Goal: Task Accomplishment & Management: Manage account settings

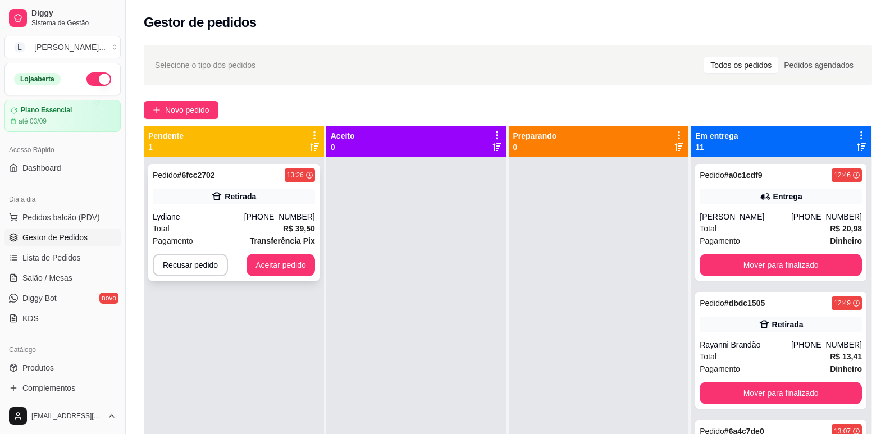
click at [240, 197] on div "Retirada" at bounding box center [240, 196] width 31 height 11
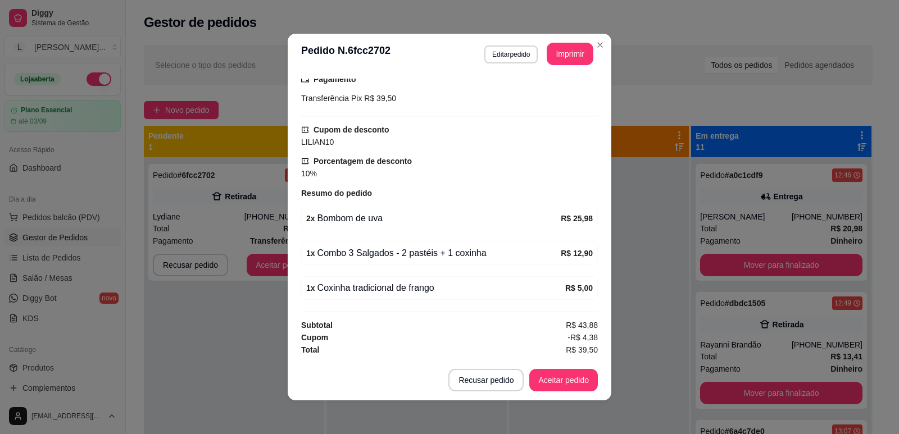
scroll to position [217, 0]
click at [559, 374] on button "Aceitar pedido" at bounding box center [563, 381] width 66 height 22
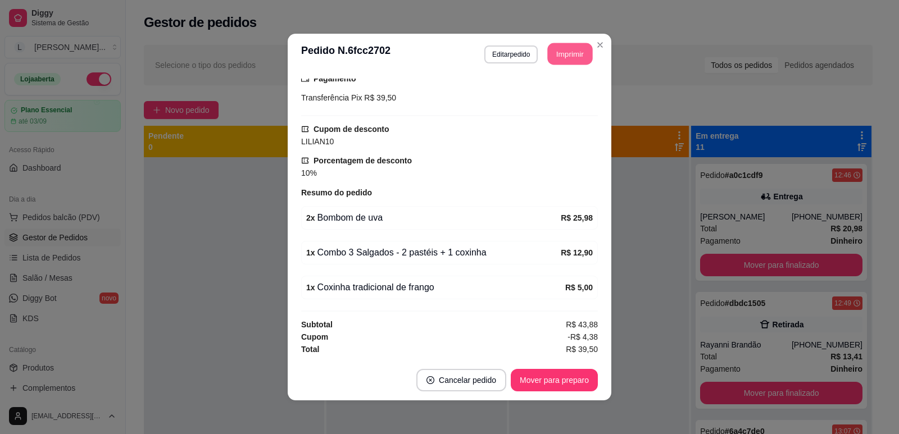
click at [560, 48] on button "Imprimir" at bounding box center [570, 54] width 45 height 22
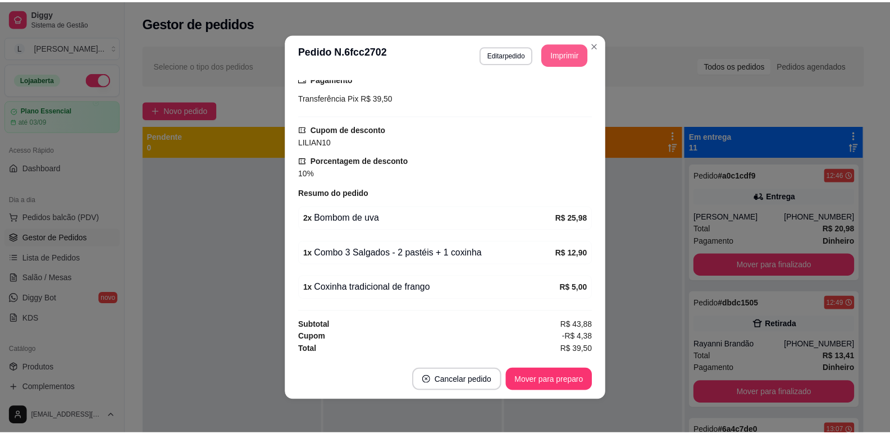
scroll to position [0, 0]
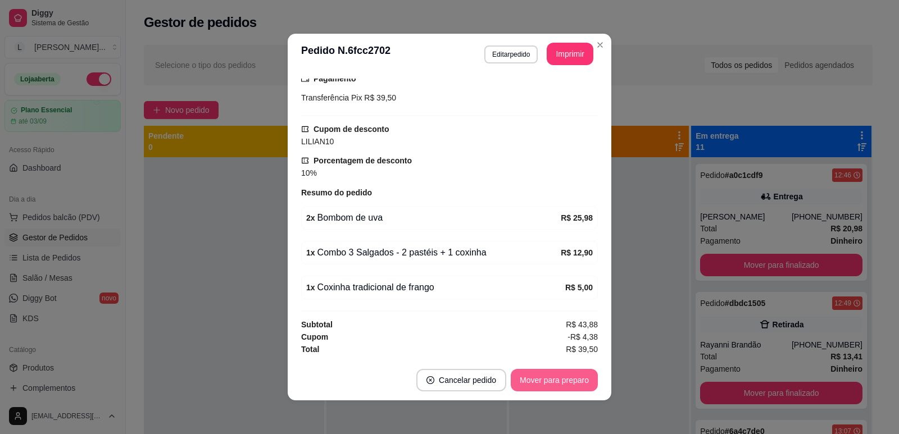
click at [548, 380] on button "Mover para preparo" at bounding box center [554, 380] width 87 height 22
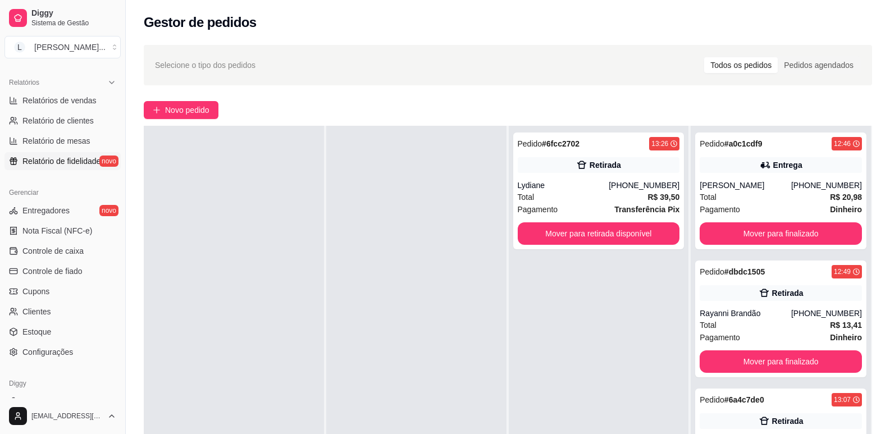
scroll to position [225, 0]
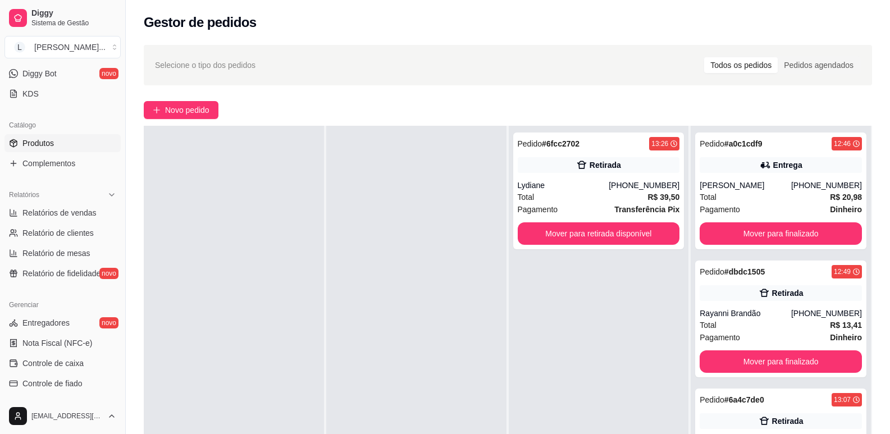
click at [56, 141] on link "Produtos" at bounding box center [62, 143] width 116 height 18
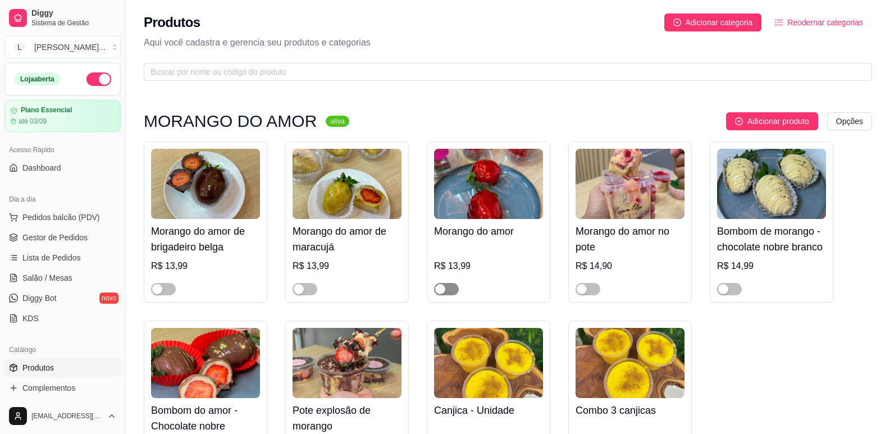
click at [447, 289] on span "button" at bounding box center [446, 289] width 25 height 12
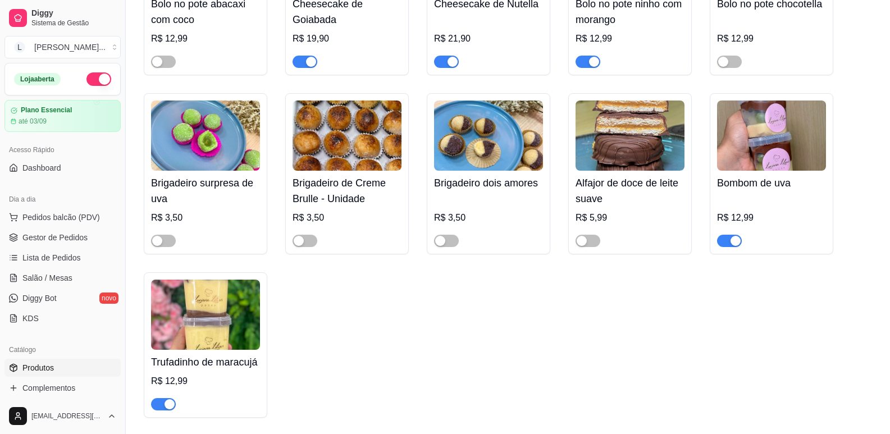
scroll to position [1292, 0]
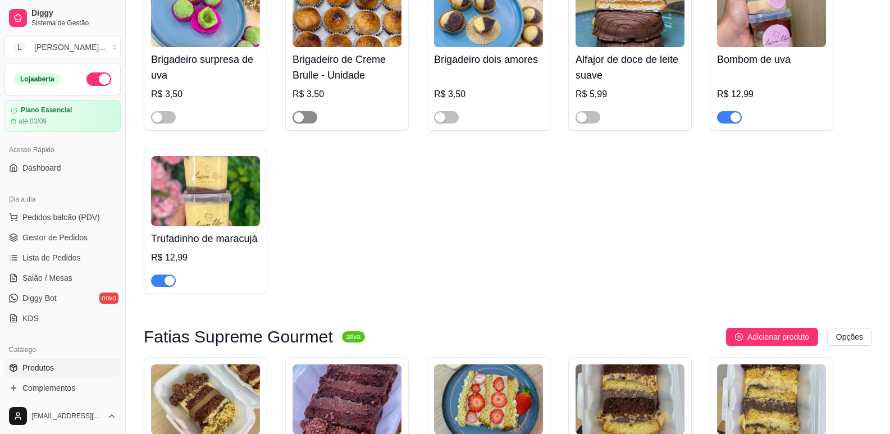
click at [304, 119] on button "button" at bounding box center [305, 117] width 25 height 12
click at [435, 122] on div "button" at bounding box center [440, 117] width 10 height 10
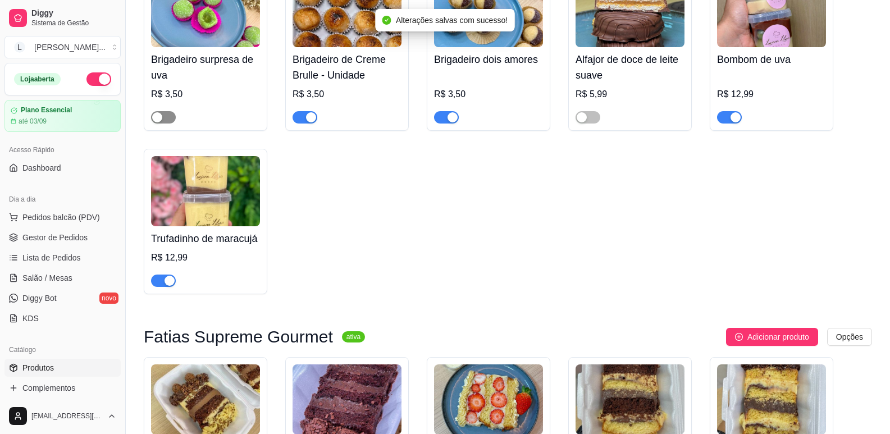
click at [168, 119] on span "button" at bounding box center [163, 117] width 25 height 12
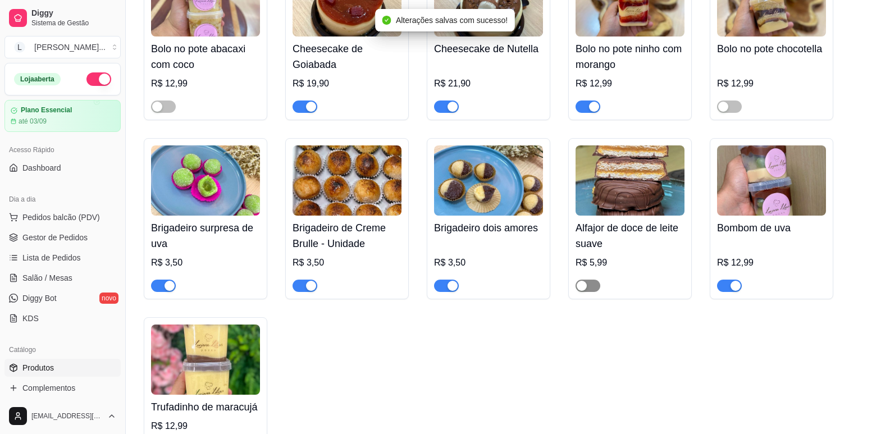
click at [589, 287] on span "button" at bounding box center [588, 286] width 25 height 12
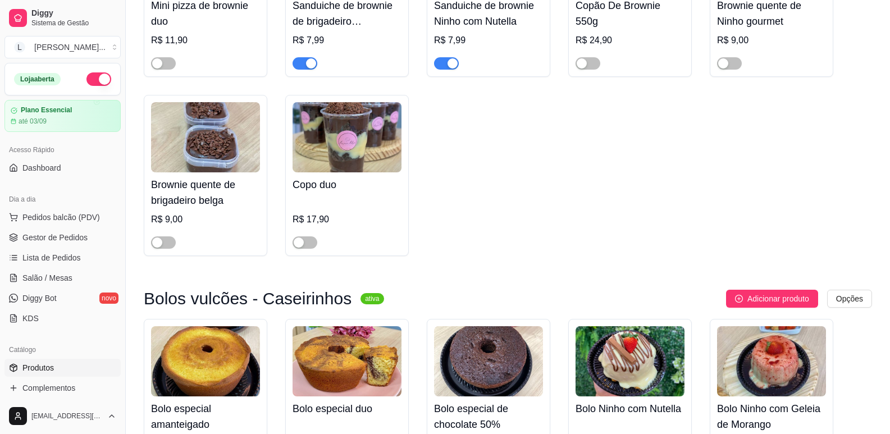
scroll to position [1910, 0]
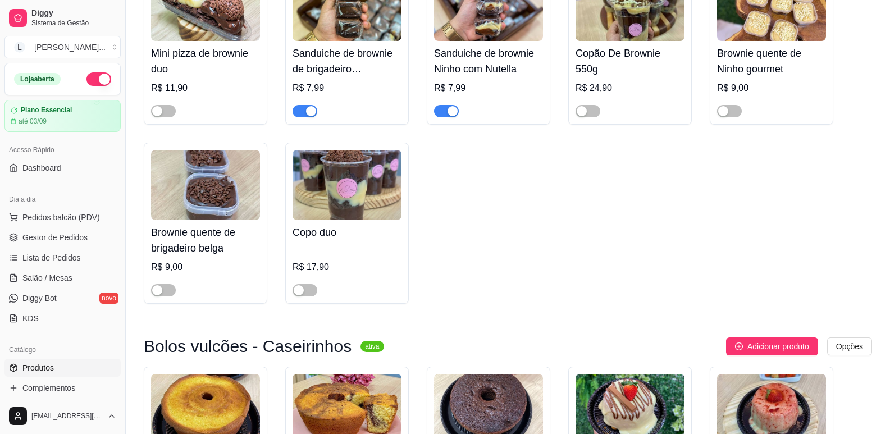
click at [446, 117] on span "button" at bounding box center [446, 111] width 25 height 12
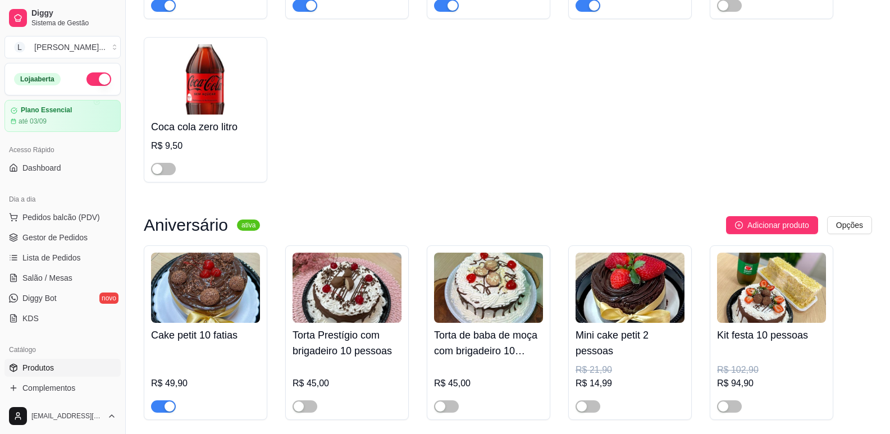
scroll to position [3764, 0]
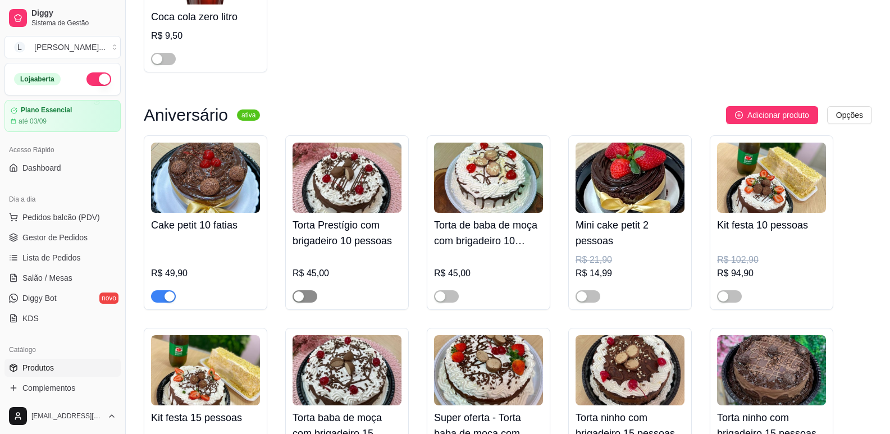
click at [304, 303] on button "button" at bounding box center [305, 296] width 25 height 12
click at [449, 303] on span "button" at bounding box center [446, 296] width 25 height 12
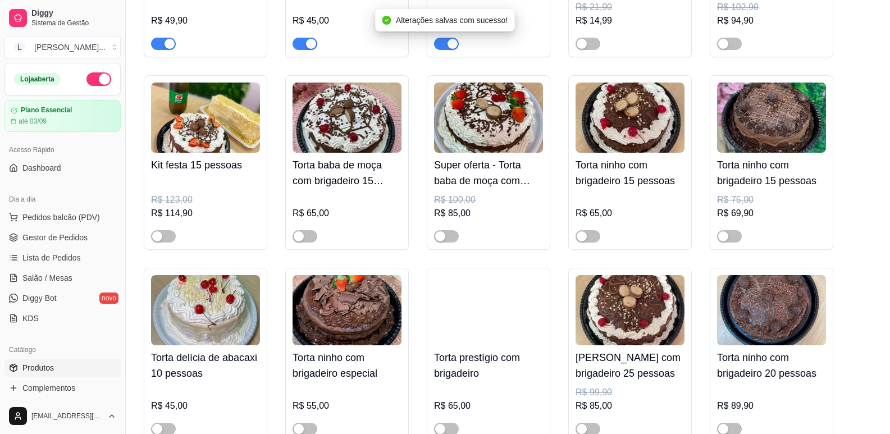
scroll to position [4094, 0]
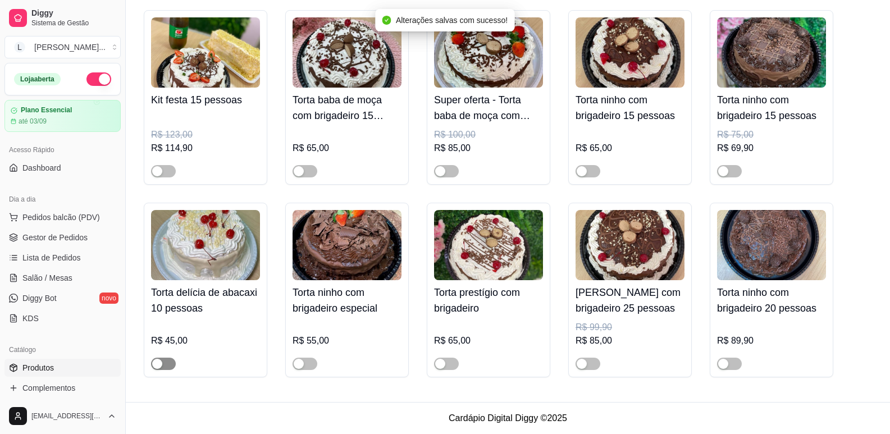
click at [158, 366] on div "button" at bounding box center [157, 364] width 10 height 10
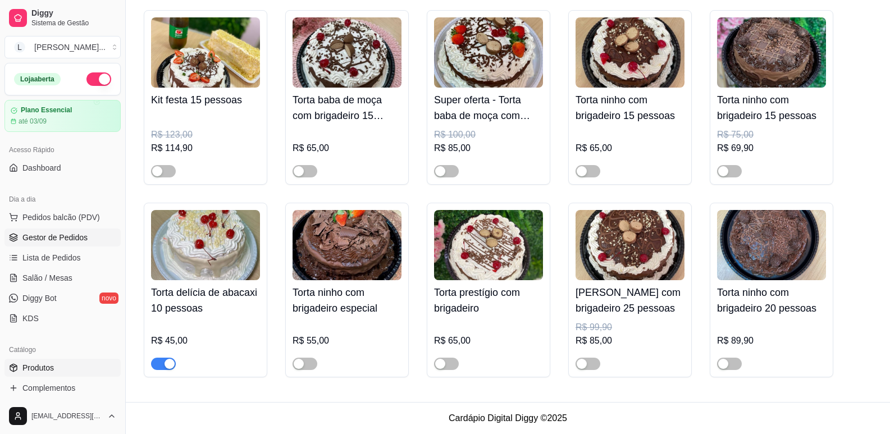
click at [81, 235] on span "Gestor de Pedidos" at bounding box center [54, 237] width 65 height 11
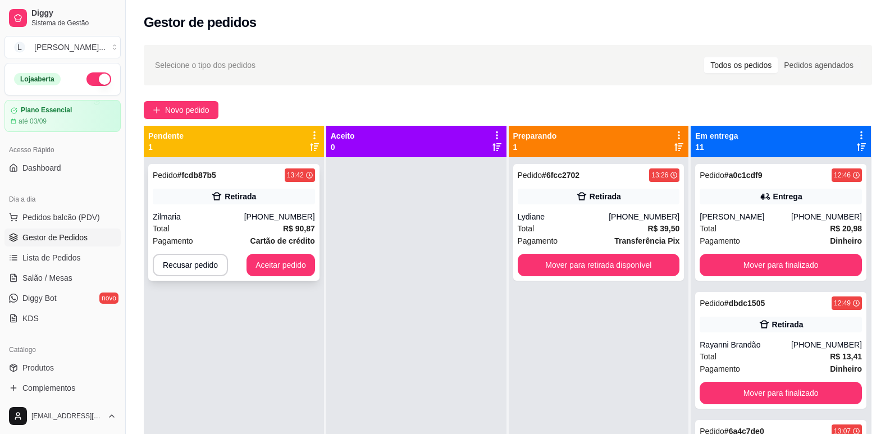
click at [213, 211] on div "Pedido # fcdb87b5 13:42 Retirada Zilmaria (84) 99660-9440 Total R$ 90,87 Pagame…" at bounding box center [233, 222] width 171 height 117
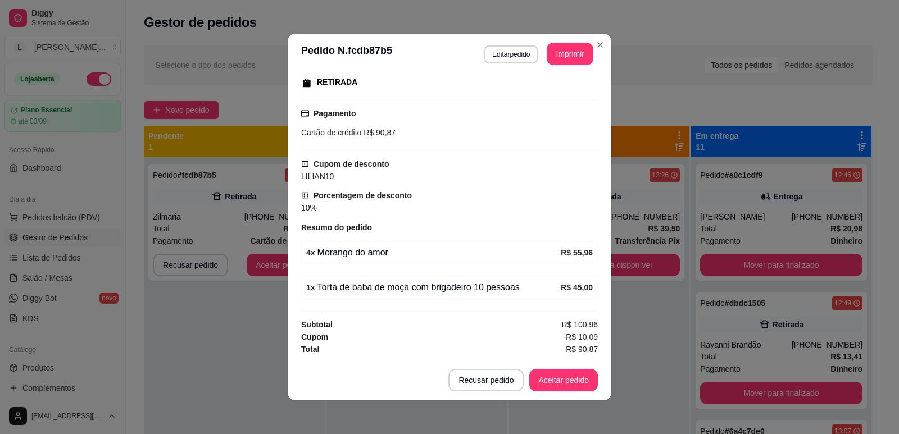
scroll to position [2, 0]
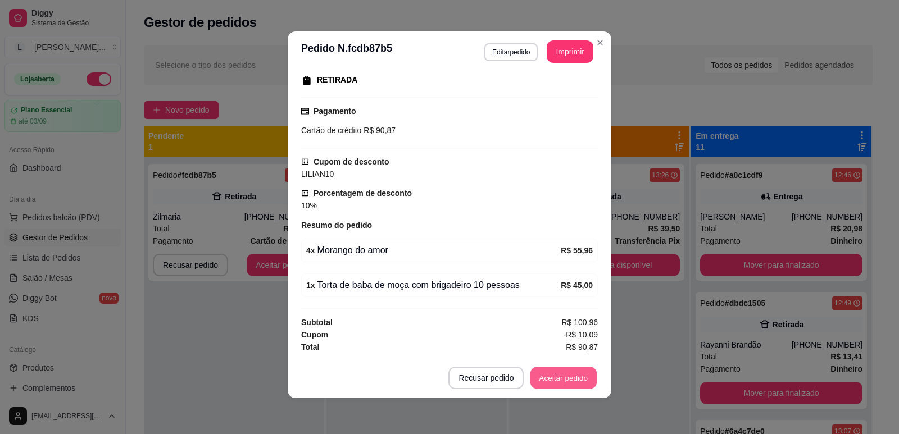
click at [544, 378] on button "Aceitar pedido" at bounding box center [563, 378] width 66 height 22
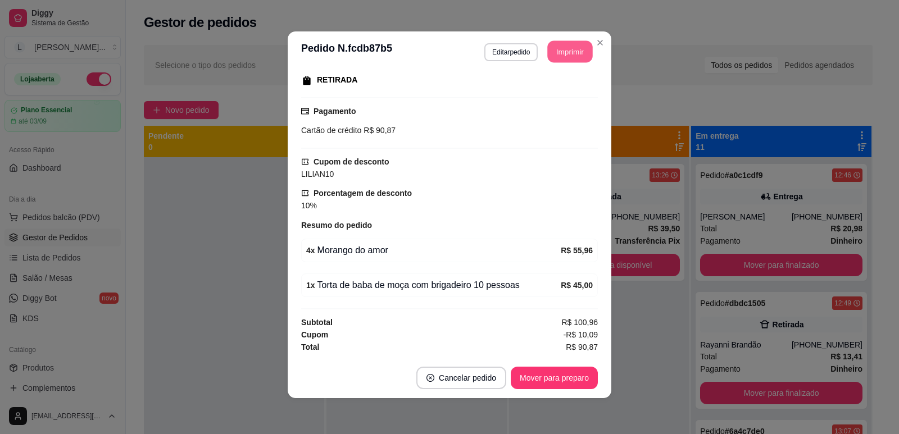
click at [563, 48] on button "Imprimir" at bounding box center [570, 52] width 45 height 22
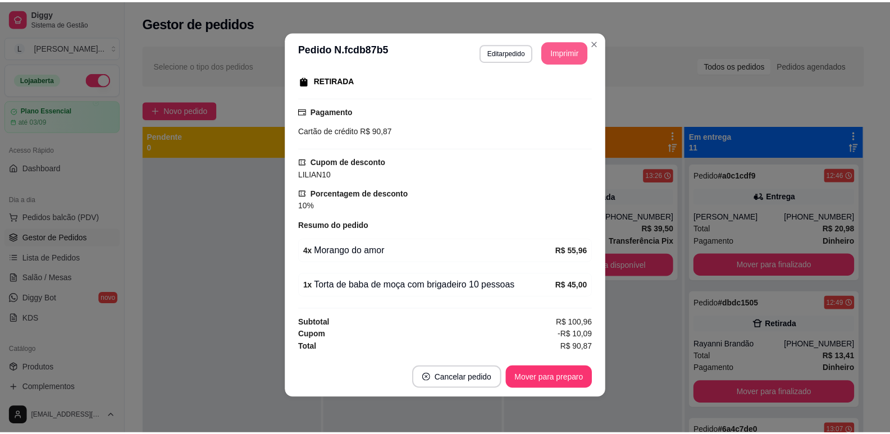
scroll to position [0, 0]
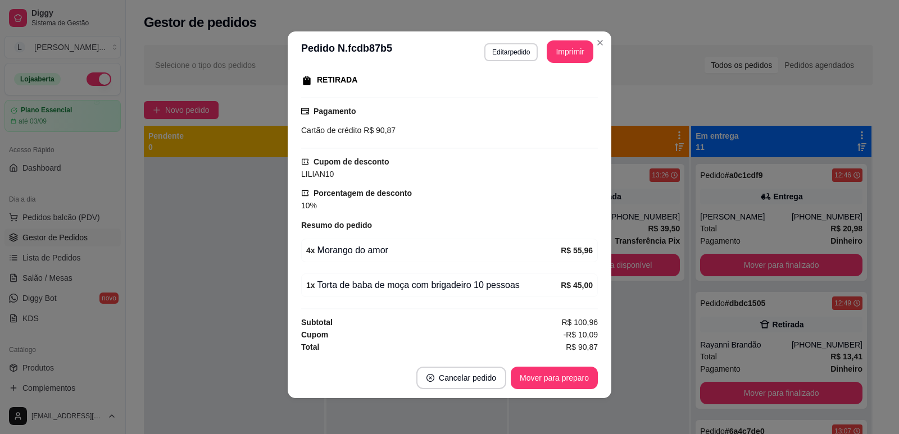
click at [531, 377] on button "Mover para preparo" at bounding box center [554, 378] width 87 height 22
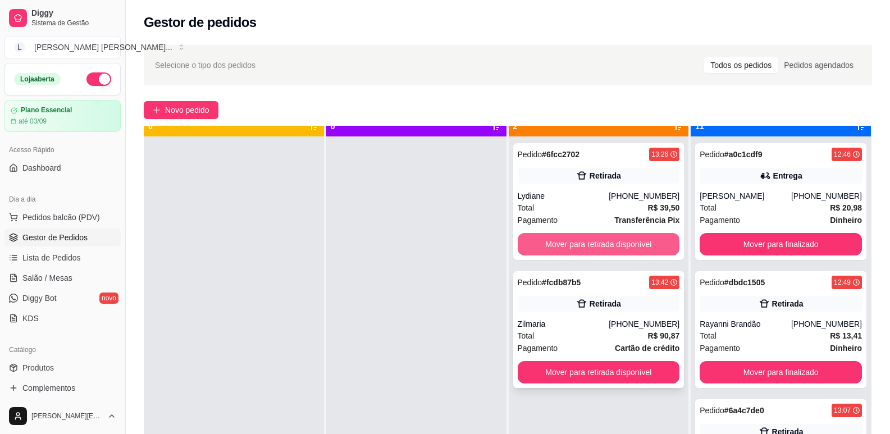
scroll to position [31, 0]
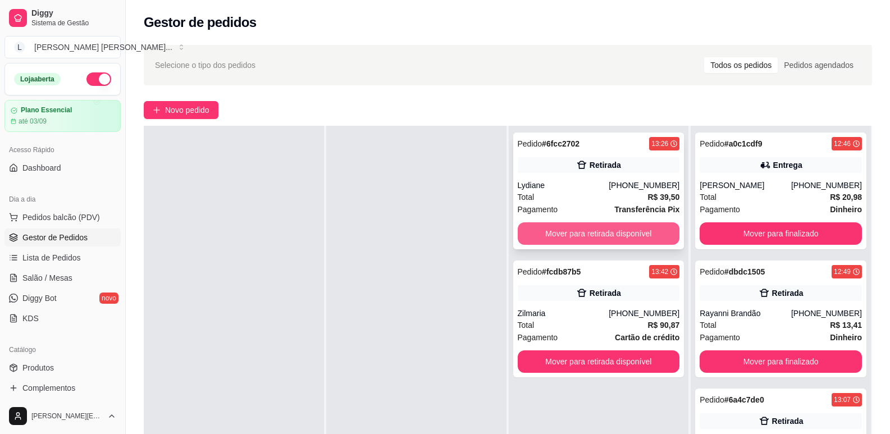
click at [588, 233] on button "Mover para retirada disponível" at bounding box center [599, 233] width 162 height 22
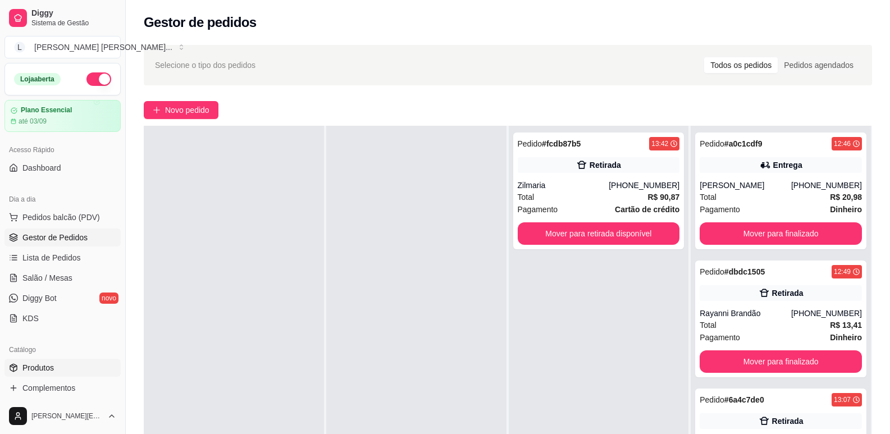
drag, startPoint x: 70, startPoint y: 365, endPoint x: 79, endPoint y: 362, distance: 9.4
click at [72, 363] on link "Produtos" at bounding box center [62, 368] width 116 height 18
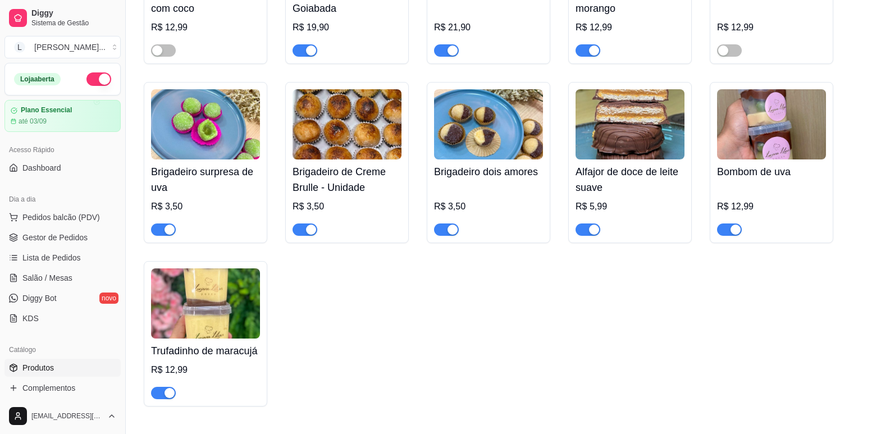
scroll to position [1236, 0]
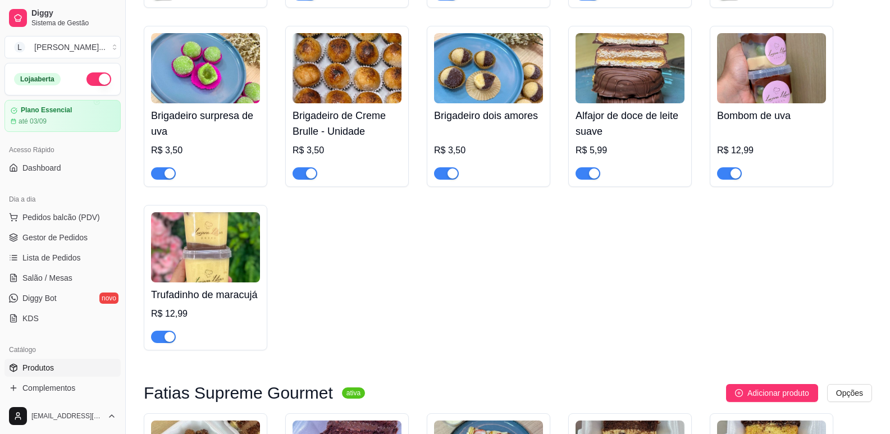
click at [725, 172] on span "button" at bounding box center [729, 173] width 25 height 12
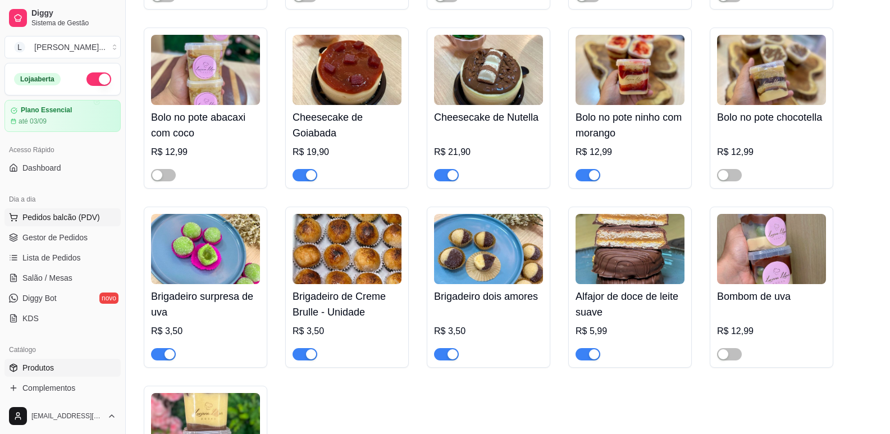
scroll to position [1011, 0]
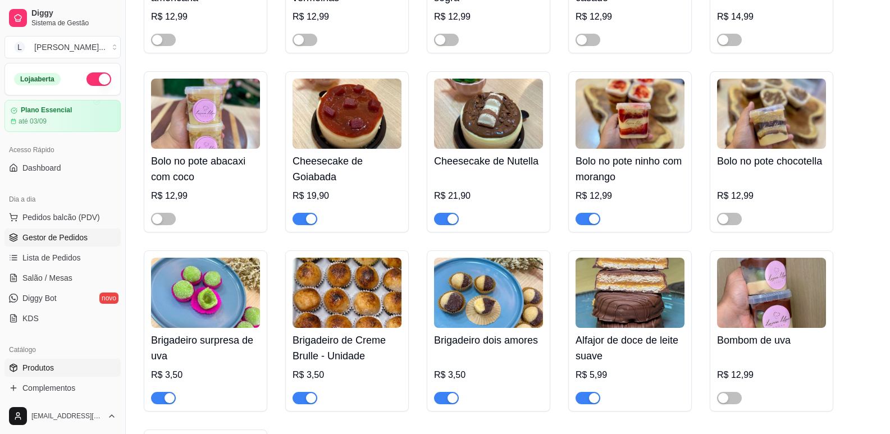
click at [69, 236] on span "Gestor de Pedidos" at bounding box center [54, 237] width 65 height 11
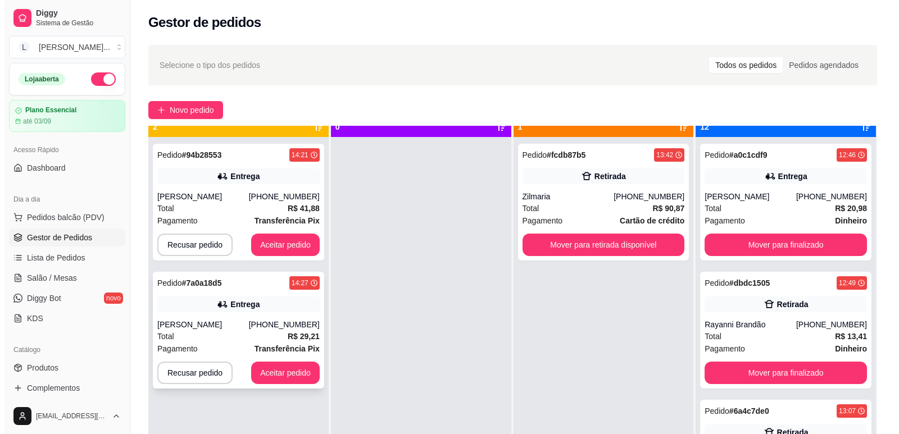
scroll to position [31, 0]
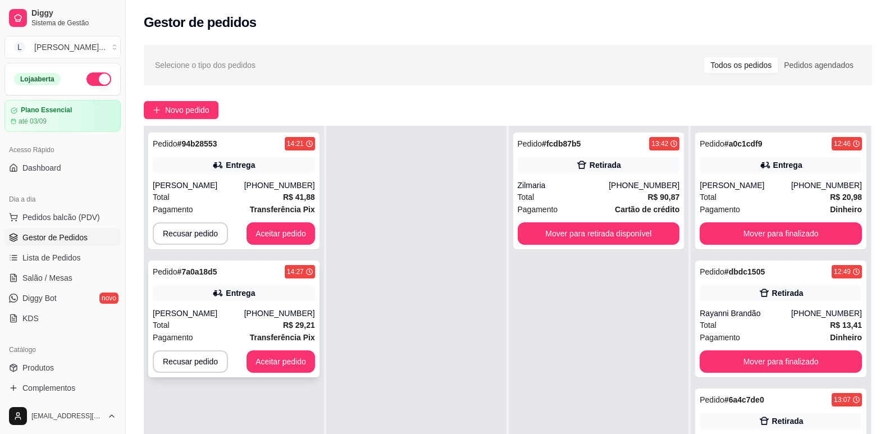
click at [220, 321] on div "Total R$ 29,21" at bounding box center [234, 325] width 162 height 12
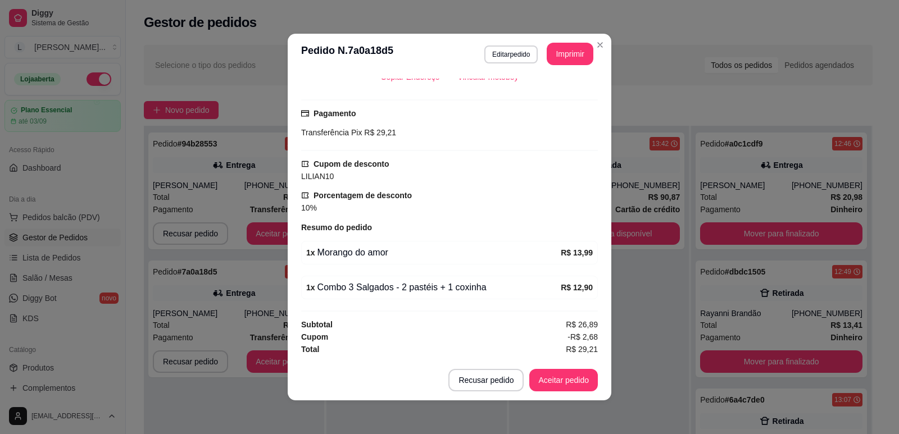
scroll to position [2, 0]
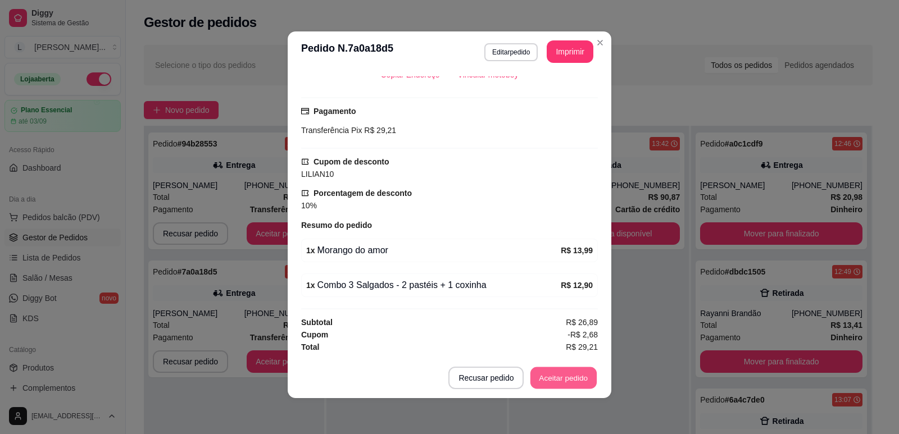
click at [562, 383] on button "Aceitar pedido" at bounding box center [563, 378] width 66 height 22
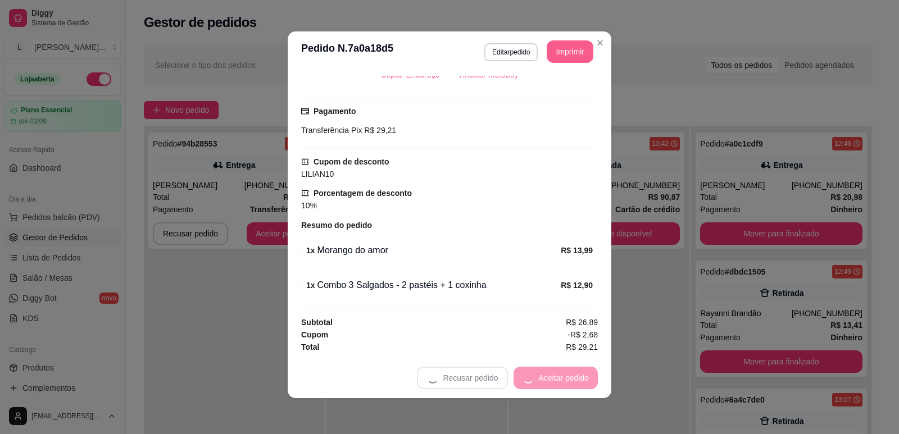
click at [557, 51] on button "Imprimir" at bounding box center [570, 51] width 47 height 22
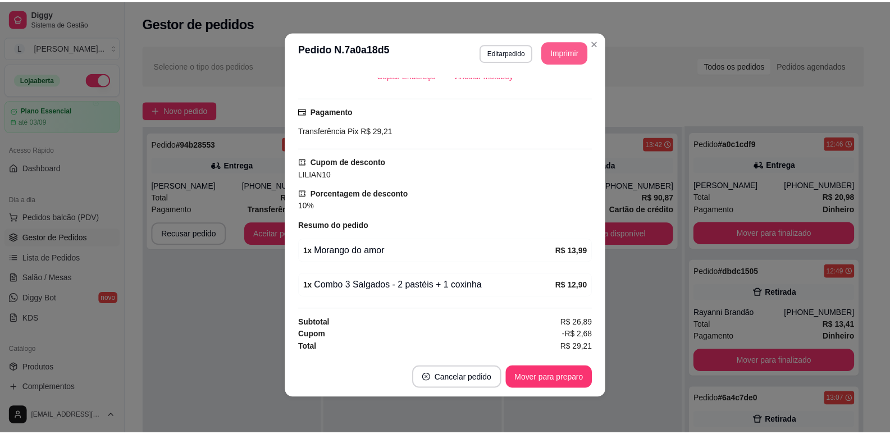
scroll to position [0, 0]
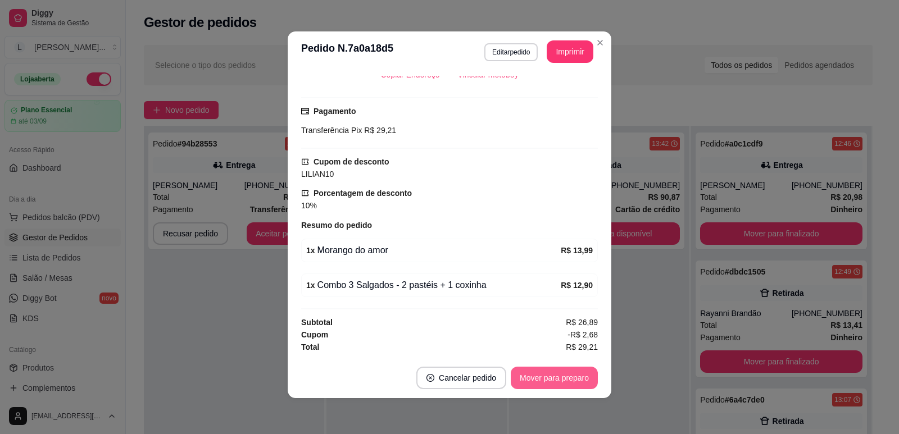
click at [547, 374] on button "Mover para preparo" at bounding box center [554, 378] width 87 height 22
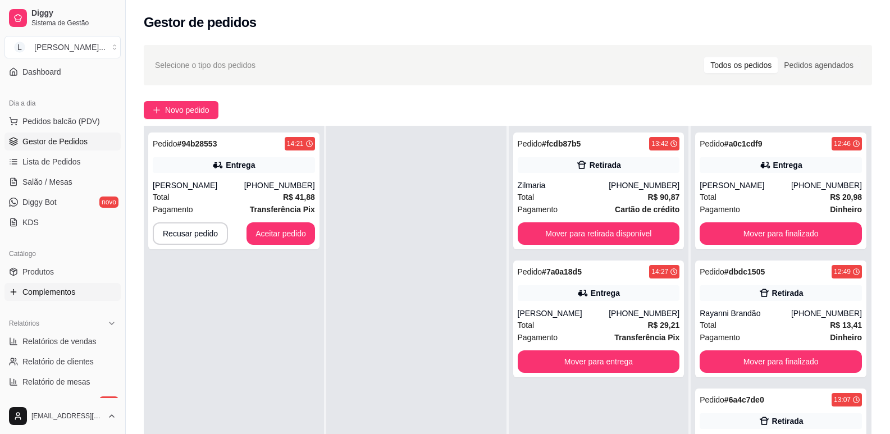
scroll to position [112, 0]
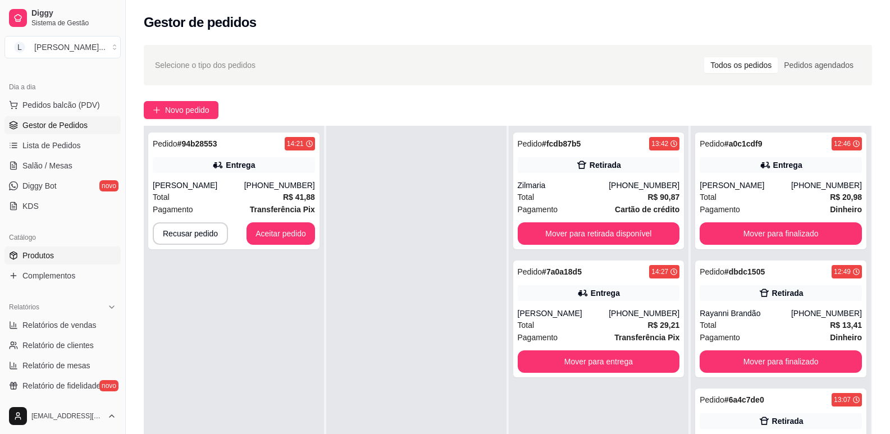
click at [57, 260] on link "Produtos" at bounding box center [62, 256] width 116 height 18
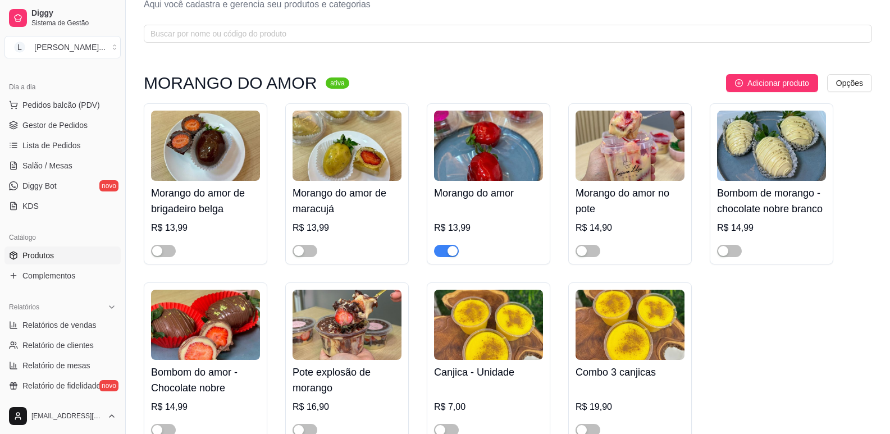
scroll to position [56, 0]
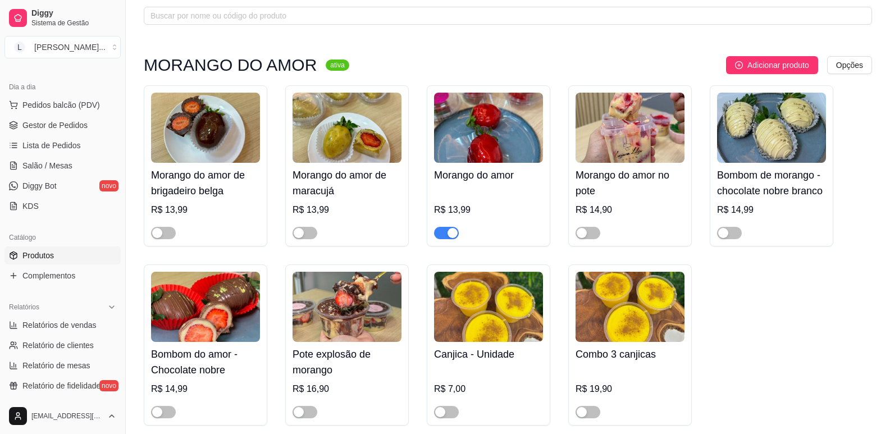
click at [457, 232] on div "button" at bounding box center [453, 233] width 10 height 10
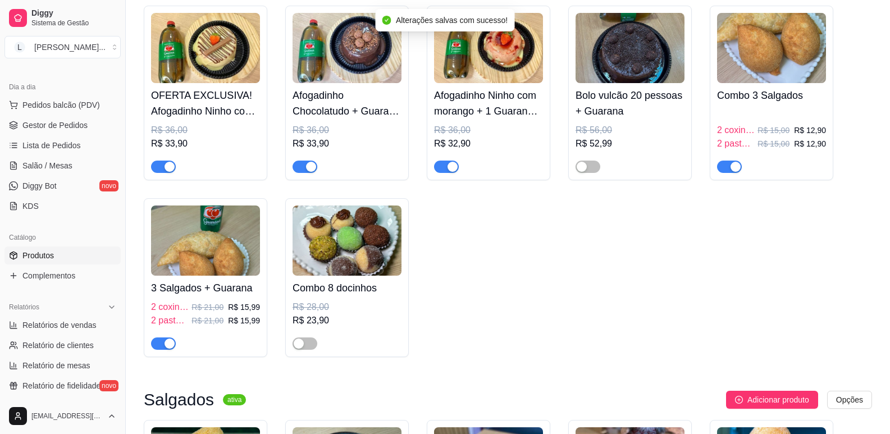
scroll to position [2865, 0]
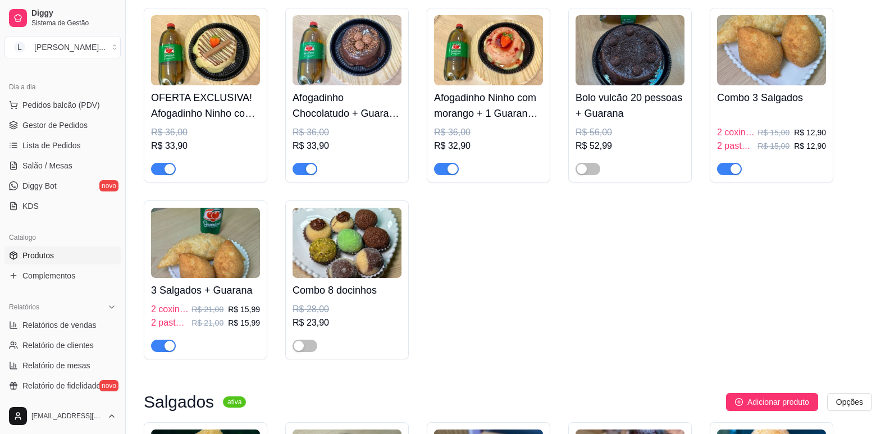
click at [158, 350] on span "button" at bounding box center [163, 346] width 25 height 12
click at [732, 174] on div "button" at bounding box center [736, 169] width 10 height 10
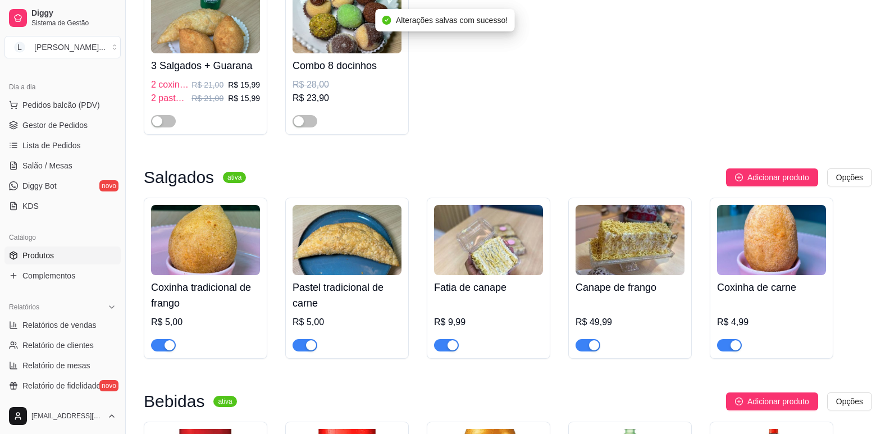
click at [310, 351] on div "button" at bounding box center [311, 345] width 10 height 10
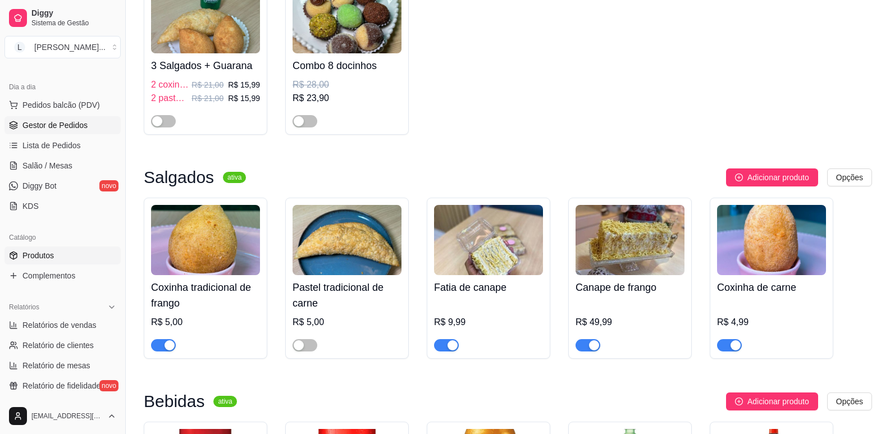
click at [52, 120] on span "Gestor de Pedidos" at bounding box center [54, 125] width 65 height 11
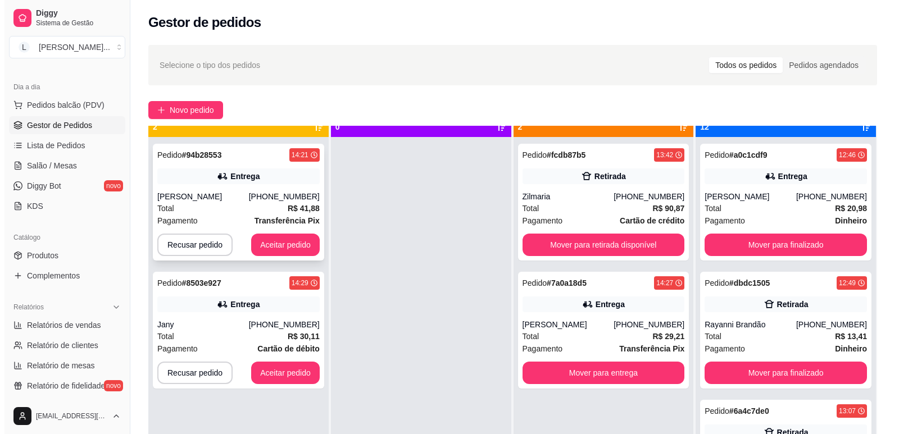
scroll to position [31, 0]
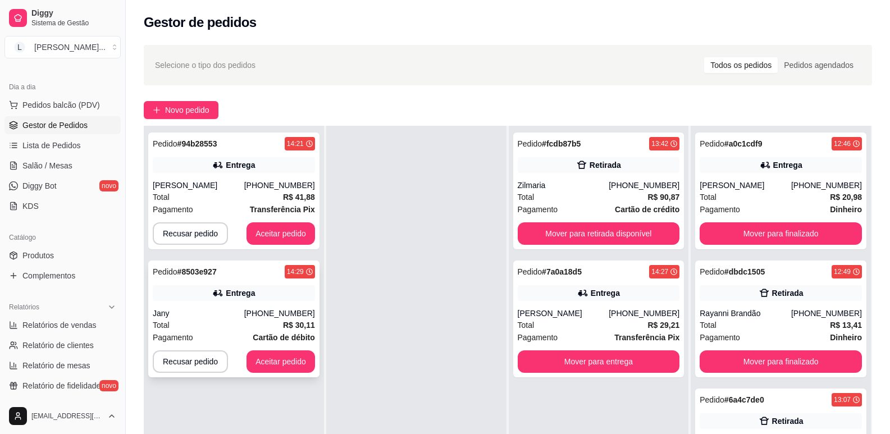
click at [243, 304] on div "Pedido # 8503e927 14:29 Entrega Jany (98) 99606-2428 Total R$ 30,11 Pagamento C…" at bounding box center [233, 319] width 171 height 117
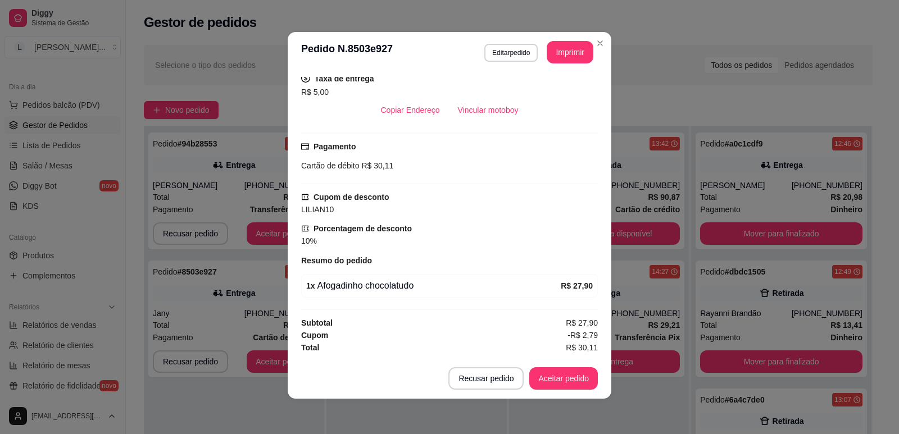
scroll to position [2, 0]
click at [557, 375] on button "Aceitar pedido" at bounding box center [563, 378] width 66 height 22
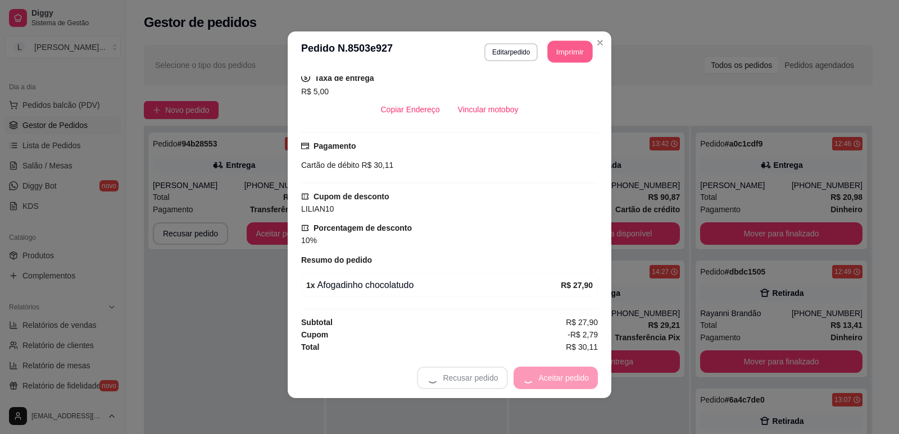
click at [548, 47] on button "Imprimir" at bounding box center [570, 52] width 45 height 22
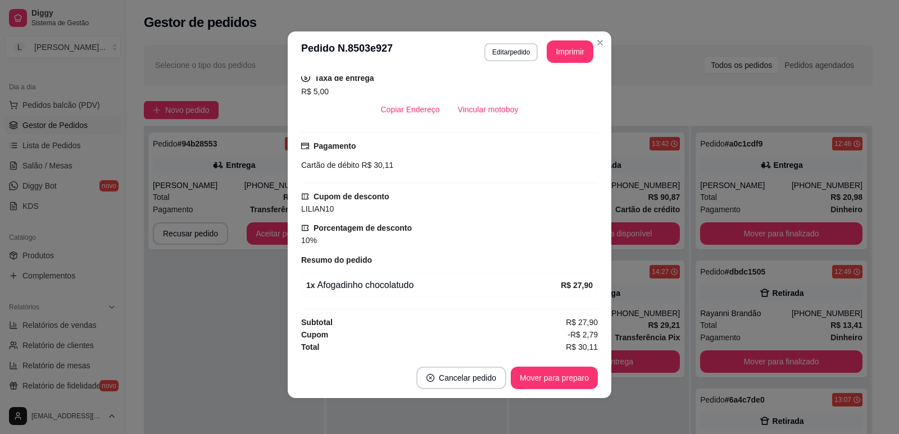
scroll to position [0, 0]
click at [551, 375] on button "Mover para preparo" at bounding box center [554, 378] width 84 height 22
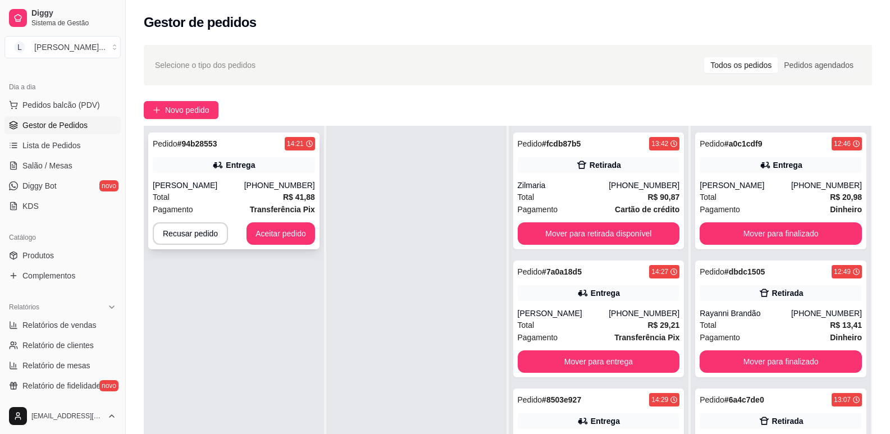
click at [225, 202] on div "Total R$ 41,88" at bounding box center [234, 197] width 162 height 12
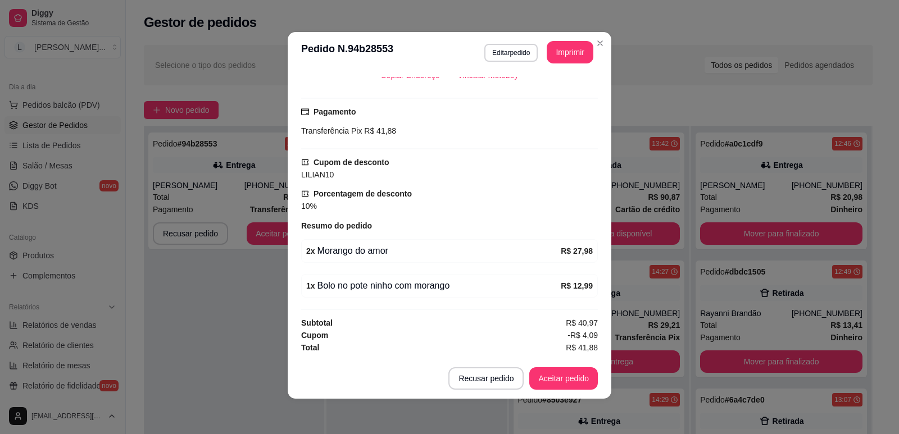
scroll to position [2, 0]
click at [576, 377] on button "Aceitar pedido" at bounding box center [563, 378] width 69 height 22
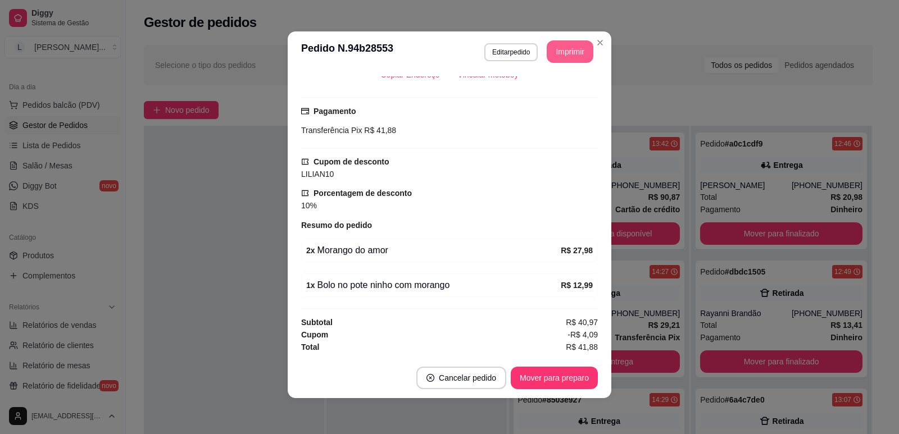
click at [556, 46] on button "Imprimir" at bounding box center [570, 51] width 47 height 22
click at [553, 370] on button "Mover para preparo" at bounding box center [554, 378] width 84 height 22
click at [288, 262] on div "feito há 23 minutos Horário do pedido 15/08/2025 14:21 Status do pedido PREPARA…" at bounding box center [450, 215] width 324 height 286
